Goal: Find specific page/section: Find specific page/section

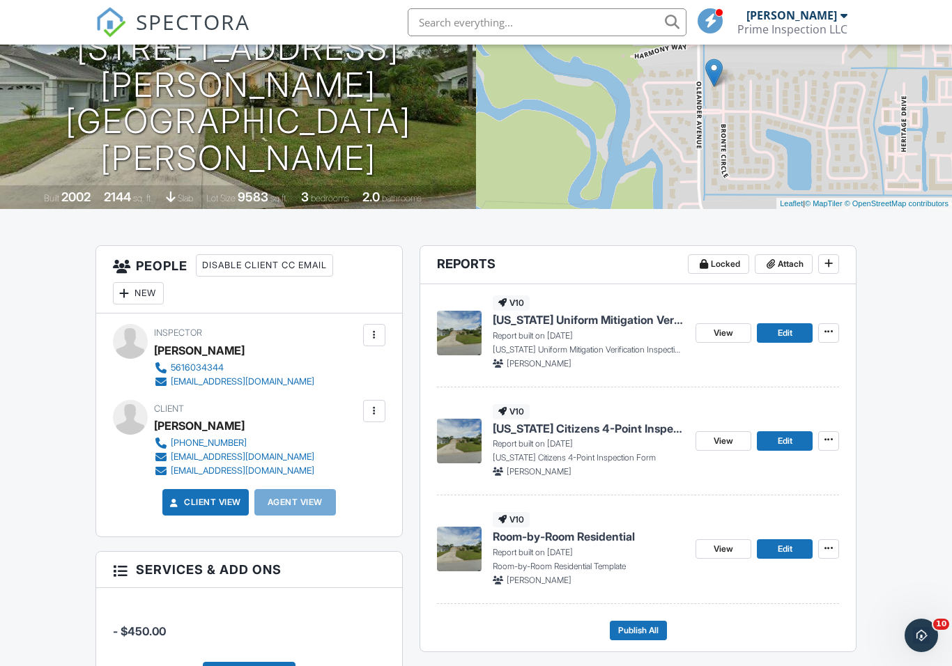
click at [456, 420] on img at bounding box center [459, 441] width 45 height 45
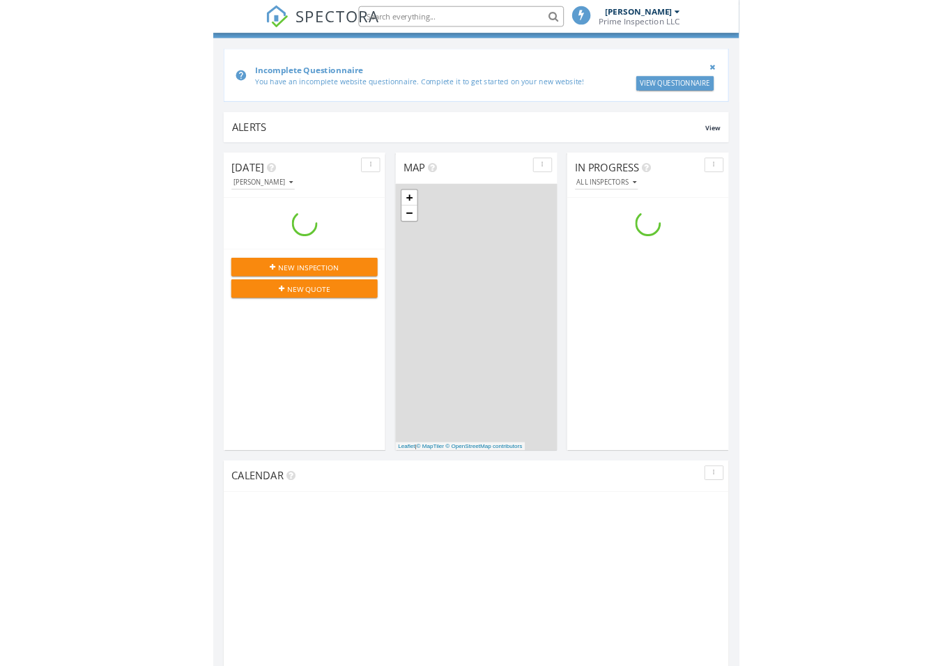
scroll to position [1269, 714]
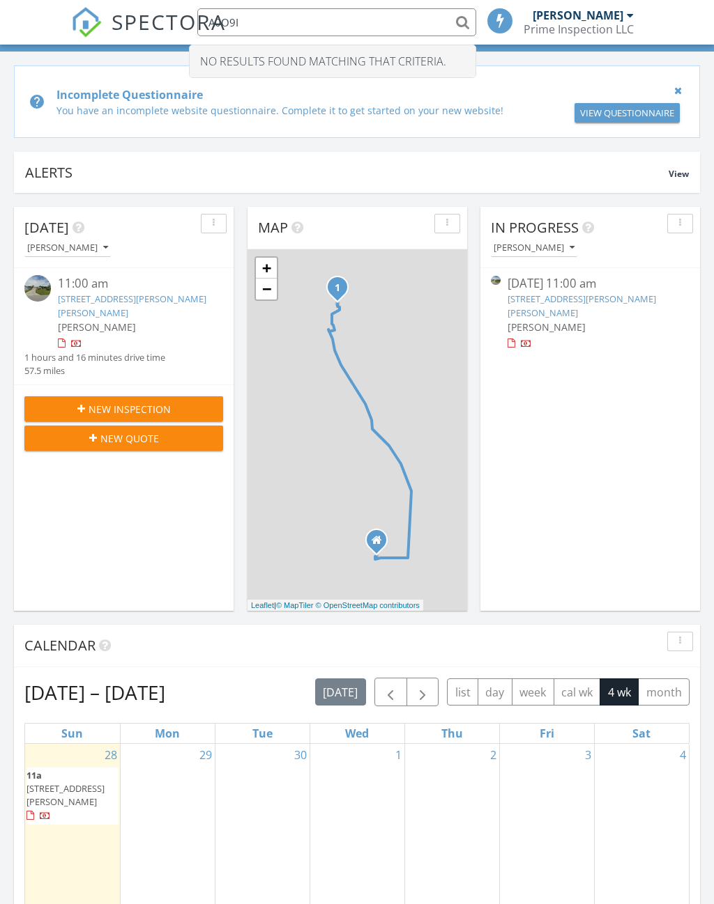
type input "A0O9I"
click at [594, 790] on div at bounding box center [641, 778] width 95 height 22
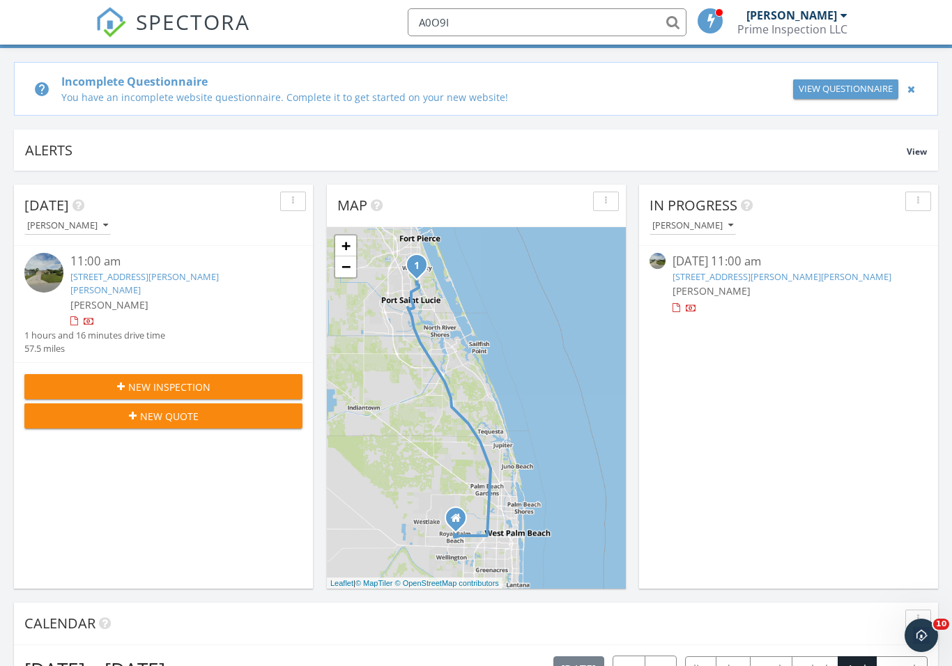
scroll to position [0, 0]
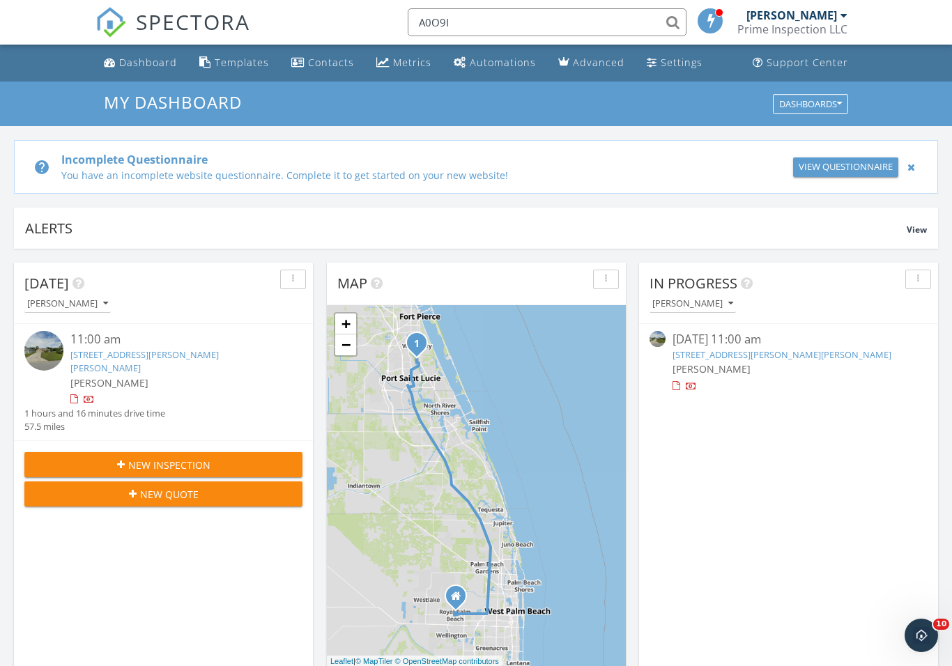
click at [713, 11] on div "[PERSON_NAME]" at bounding box center [791, 15] width 91 height 14
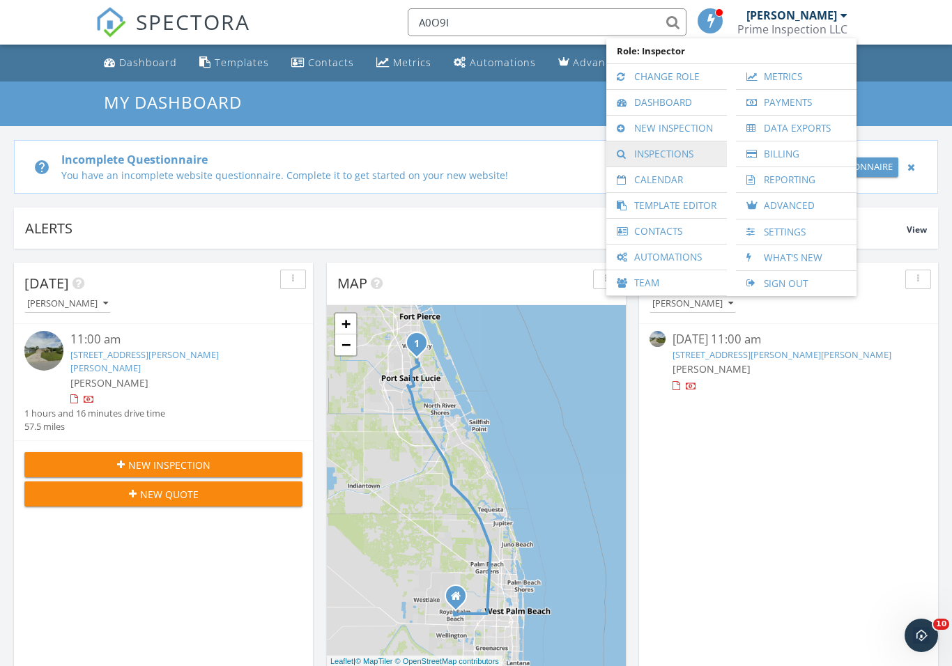
click at [676, 148] on link "Inspections" at bounding box center [666, 153] width 107 height 25
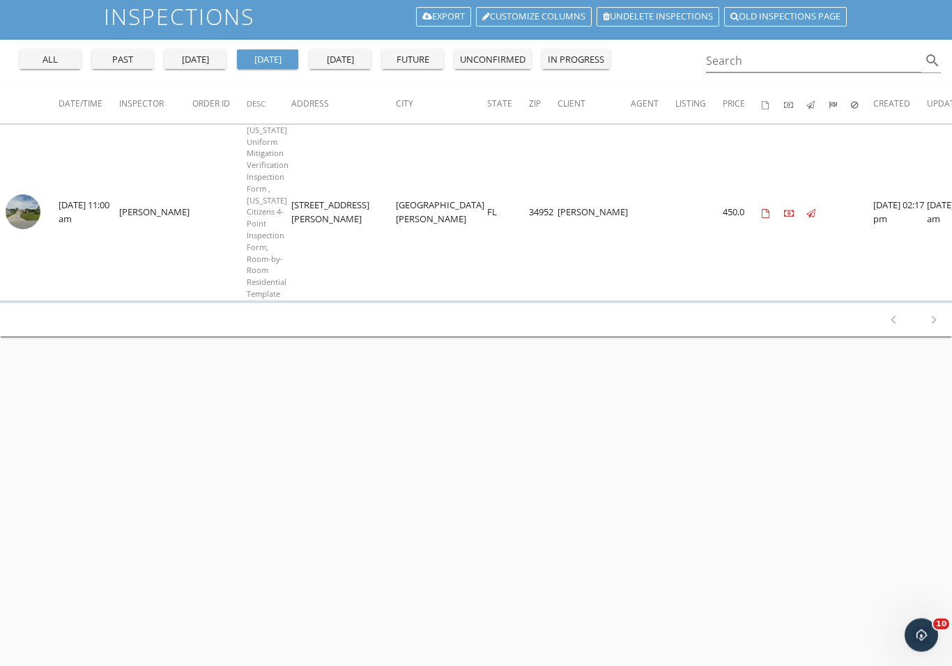
scroll to position [91, 0]
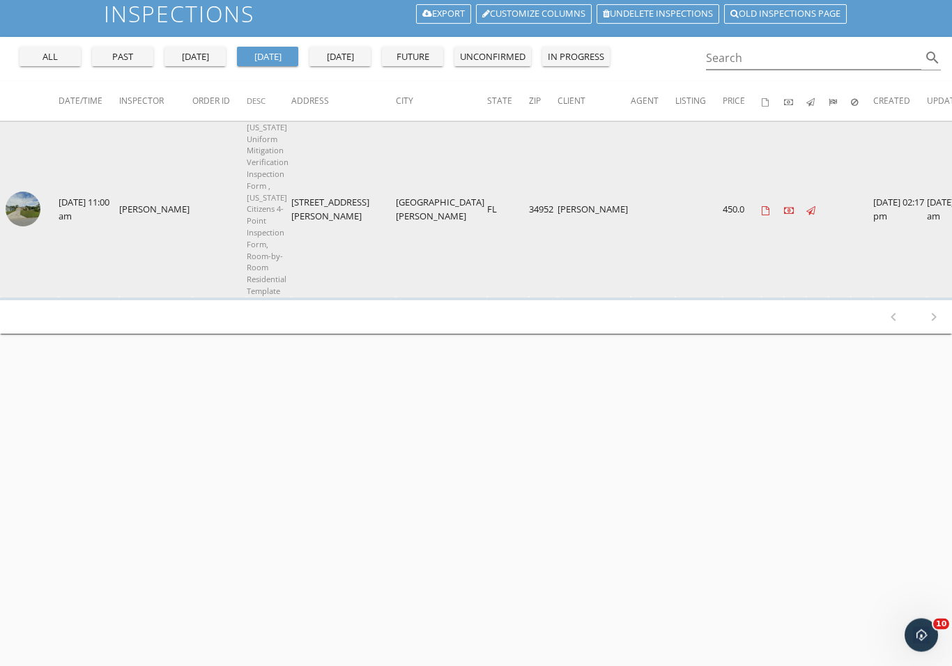
click at [35, 200] on img at bounding box center [23, 209] width 35 height 35
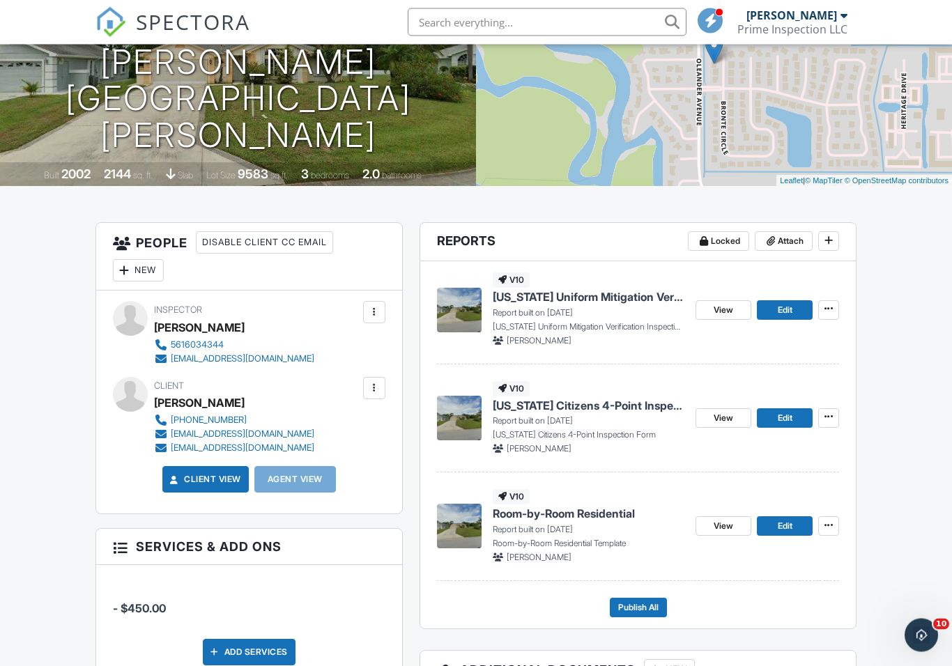
click at [462, 421] on img at bounding box center [459, 418] width 45 height 45
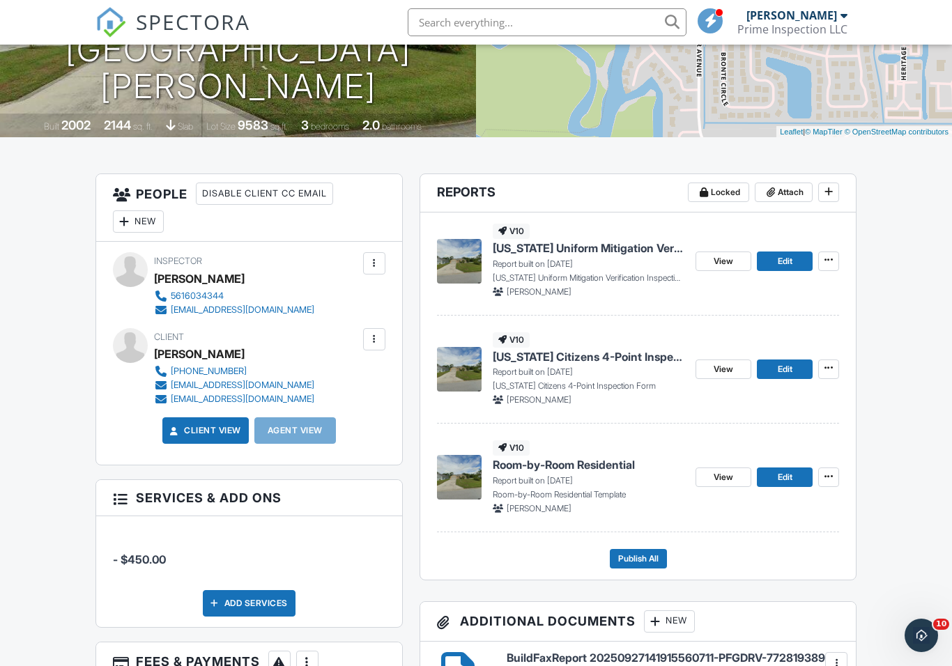
click at [466, 371] on img at bounding box center [459, 369] width 45 height 45
